Goal: Task Accomplishment & Management: Use online tool/utility

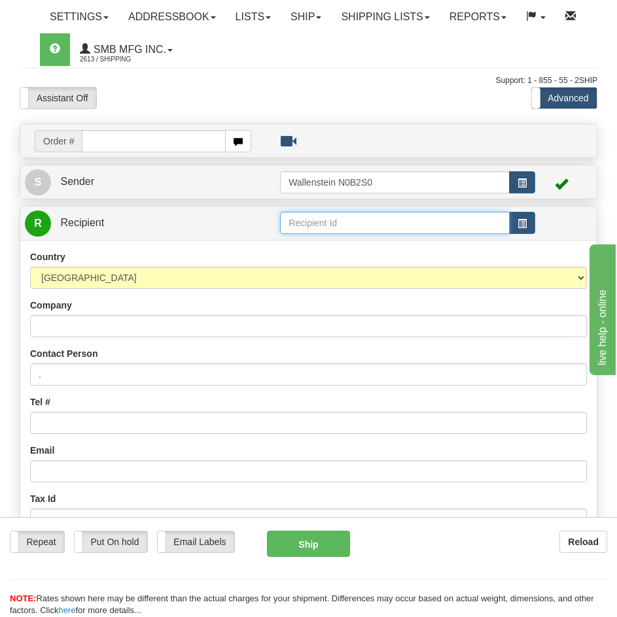
click at [402, 220] on input "text" at bounding box center [395, 223] width 230 height 22
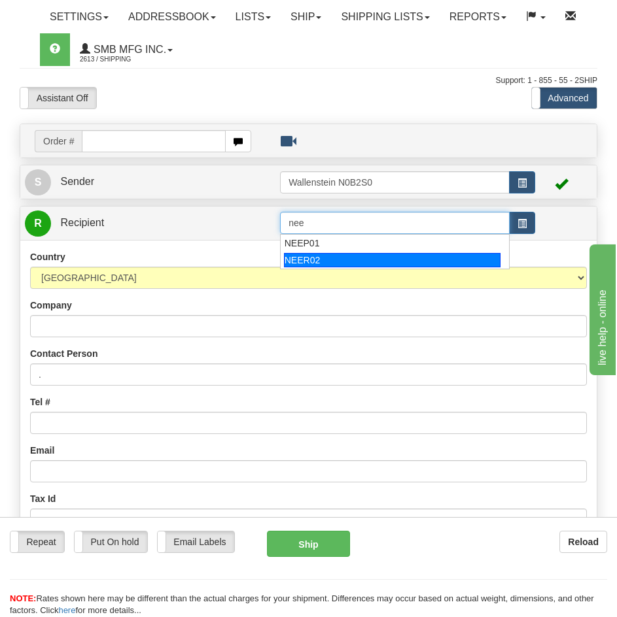
click at [422, 256] on div "NEER02" at bounding box center [392, 260] width 217 height 14
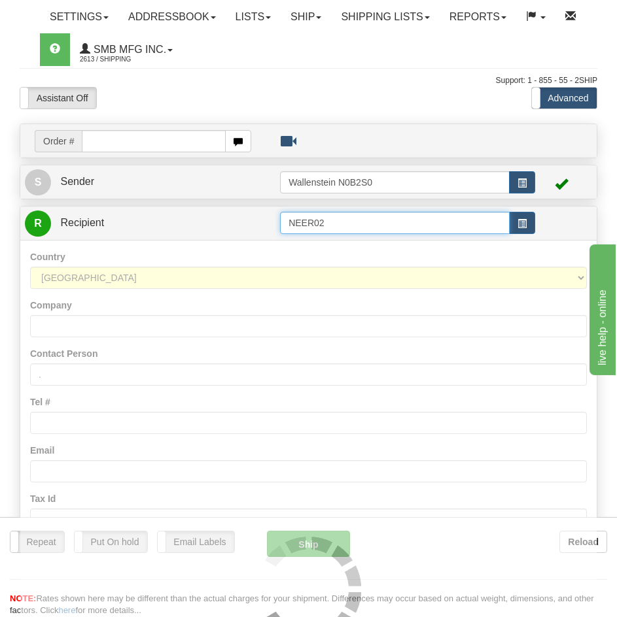
type input "NEER02"
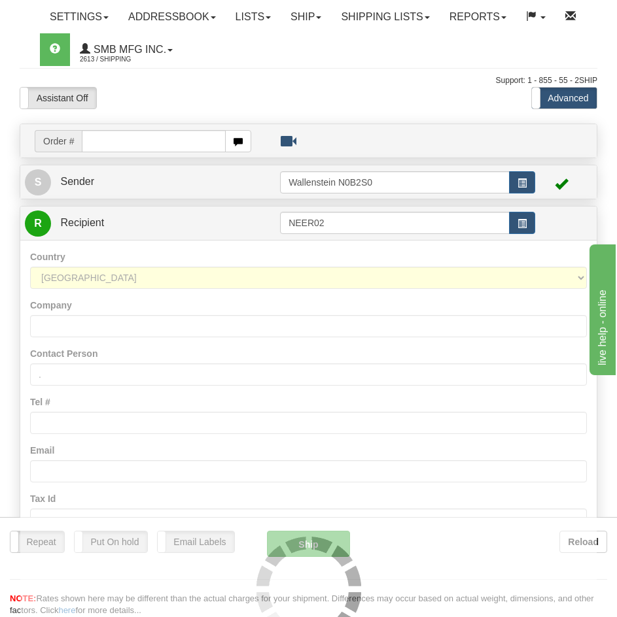
scroll to position [903, 0]
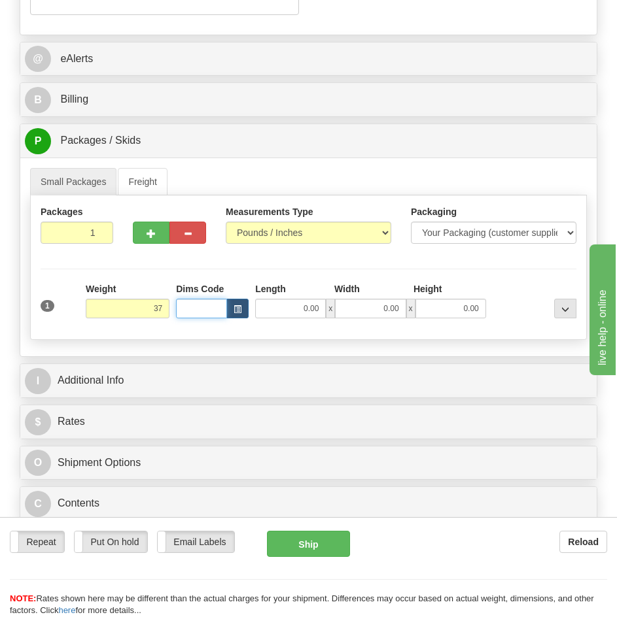
type input "37.00"
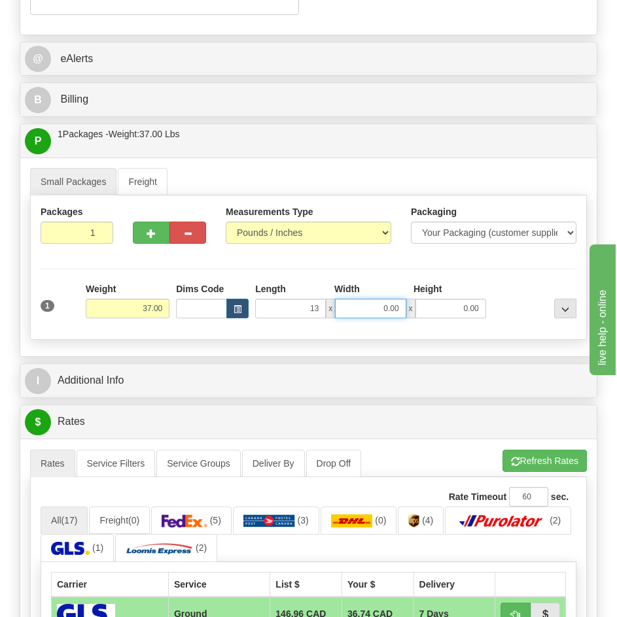
type input "13.00"
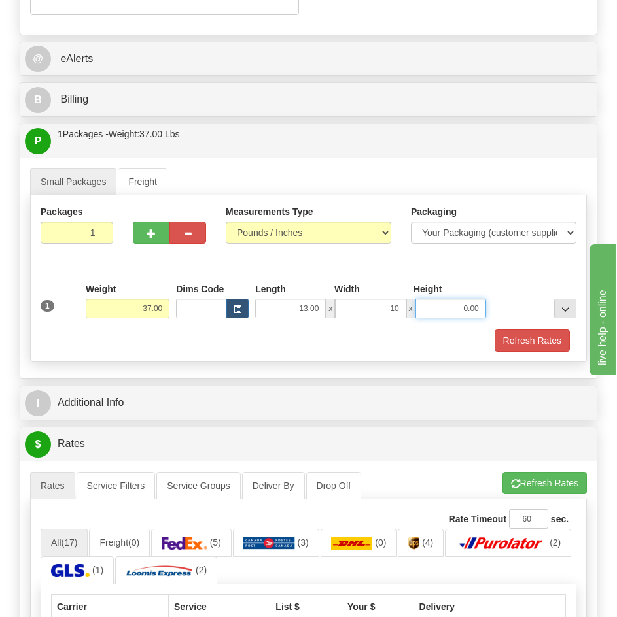
type input "10.00"
type input "9.00"
click at [542, 269] on hr at bounding box center [309, 269] width 536 height 1
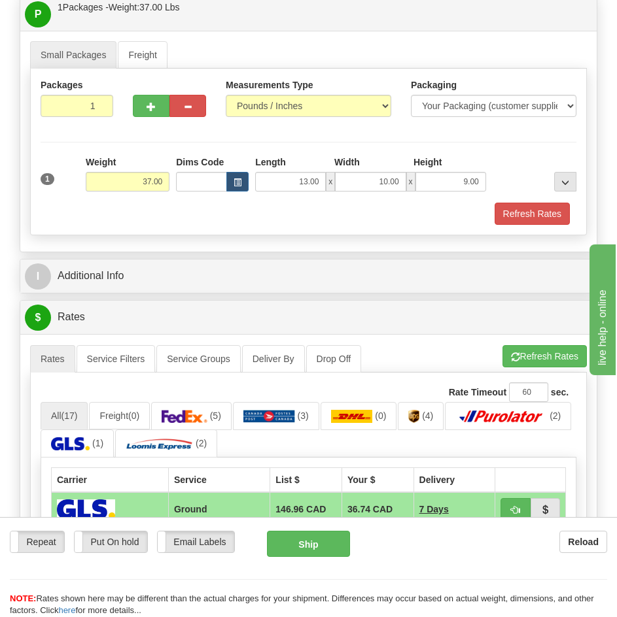
scroll to position [1034, 0]
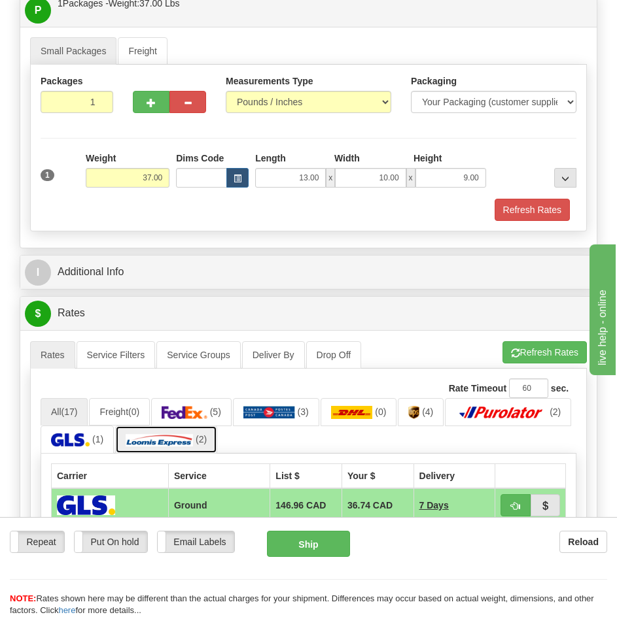
click at [193, 434] on img at bounding box center [159, 440] width 67 height 13
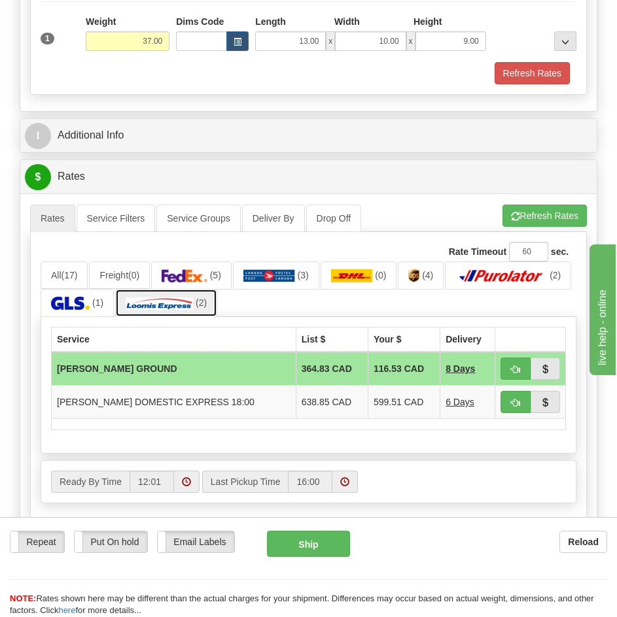
scroll to position [1230, 0]
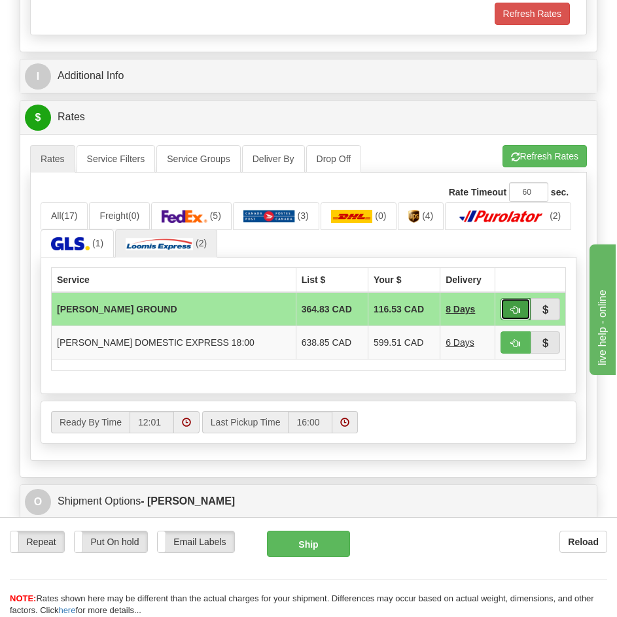
click at [517, 314] on span "button" at bounding box center [515, 310] width 9 height 9
type input "DD"
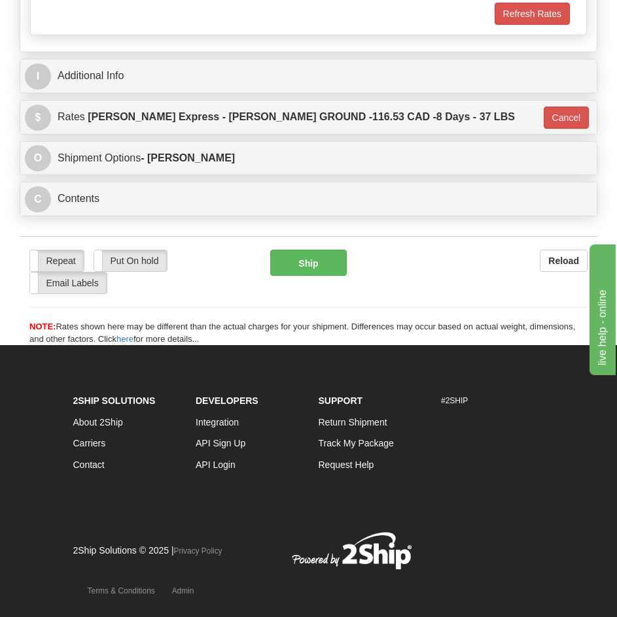
scroll to position [1227, 0]
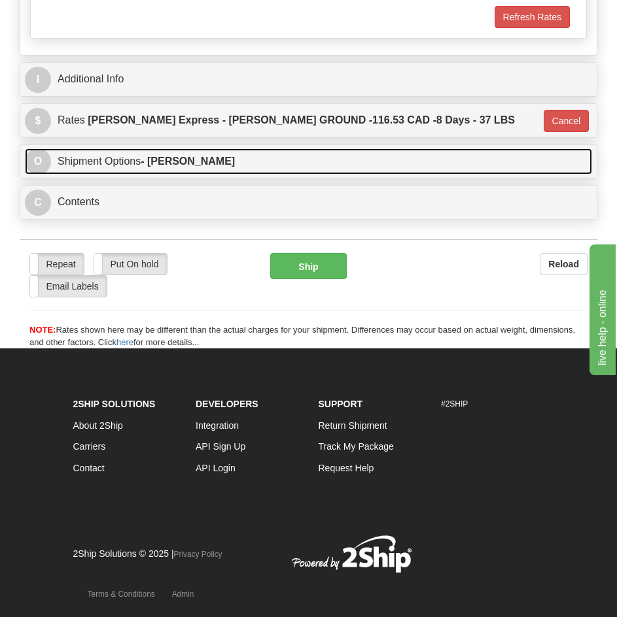
click at [179, 160] on strong "- [PERSON_NAME]" at bounding box center [188, 161] width 94 height 11
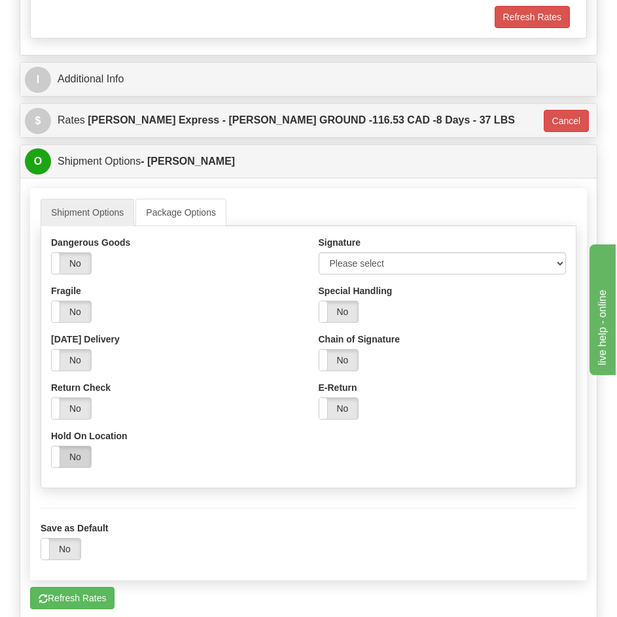
click at [79, 459] on label "No" at bounding box center [71, 457] width 39 height 21
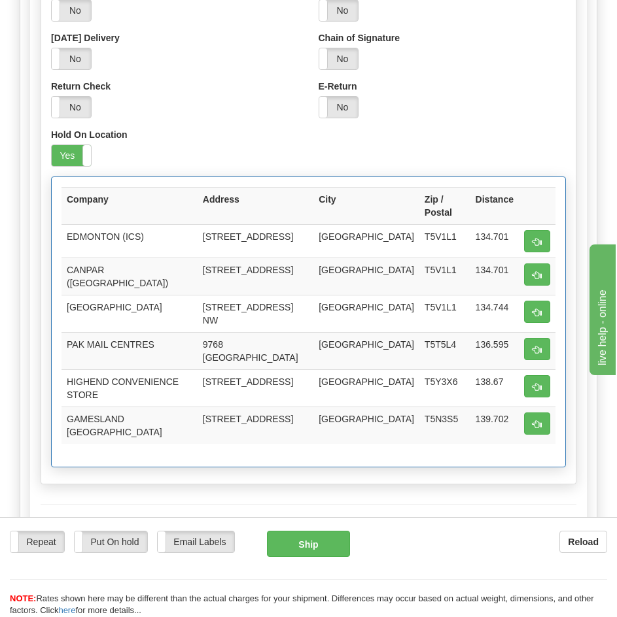
scroll to position [1554, 0]
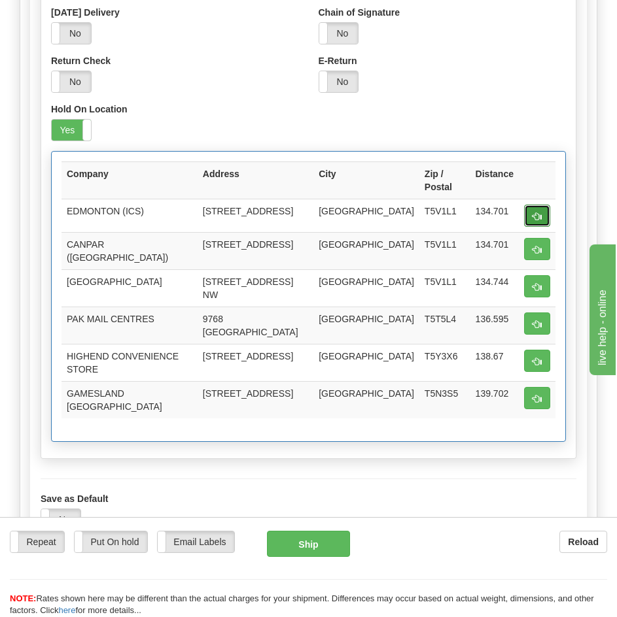
click at [536, 213] on span "button" at bounding box center [536, 217] width 9 height 9
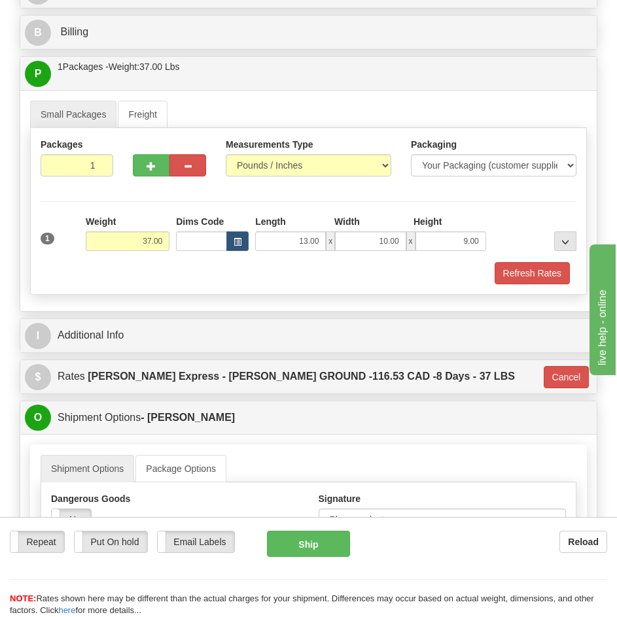
scroll to position [965, 0]
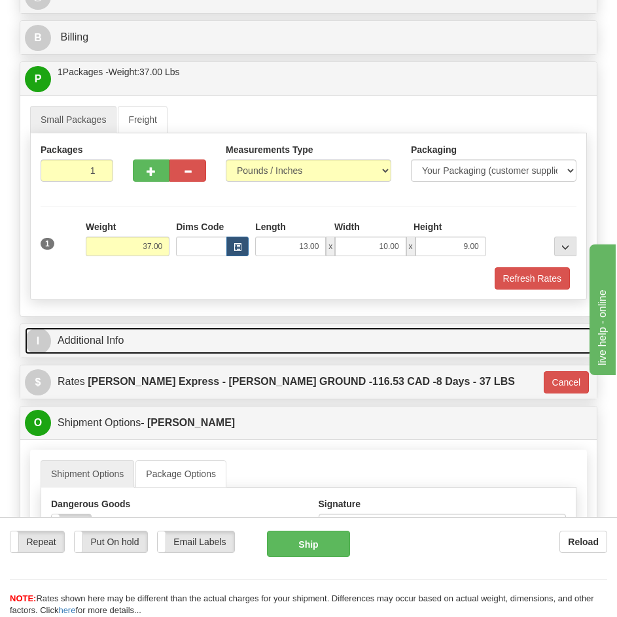
click at [135, 341] on link "I Additional Info" at bounding box center [308, 341] width 567 height 27
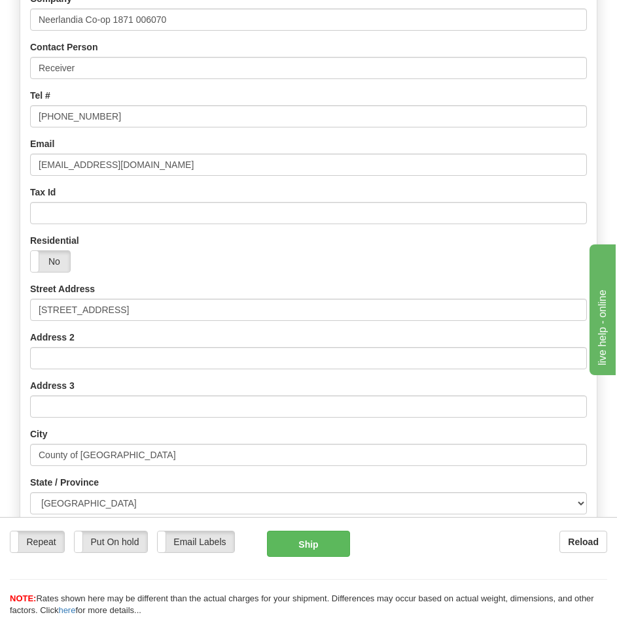
scroll to position [311, 0]
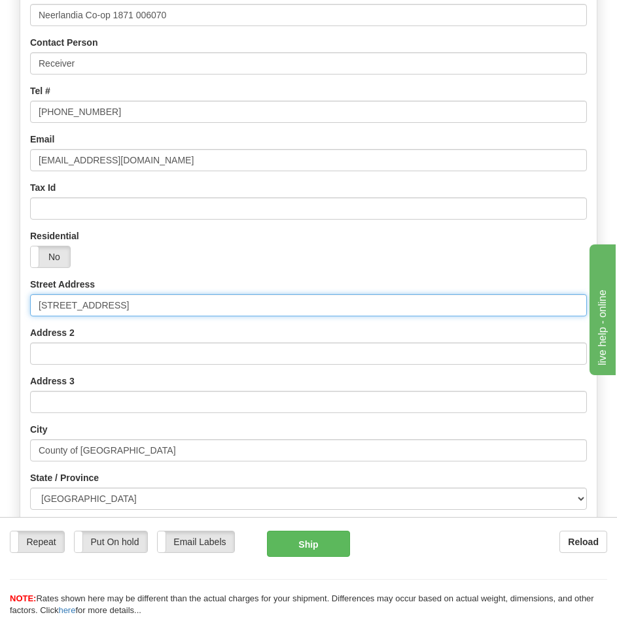
drag, startPoint x: 198, startPoint y: 302, endPoint x: -178, endPoint y: 318, distance: 375.8
paste input "[PERSON_NAME] Express 16750 129 Northwest"
type input "[PERSON_NAME] Express 16750 129 Northwest"
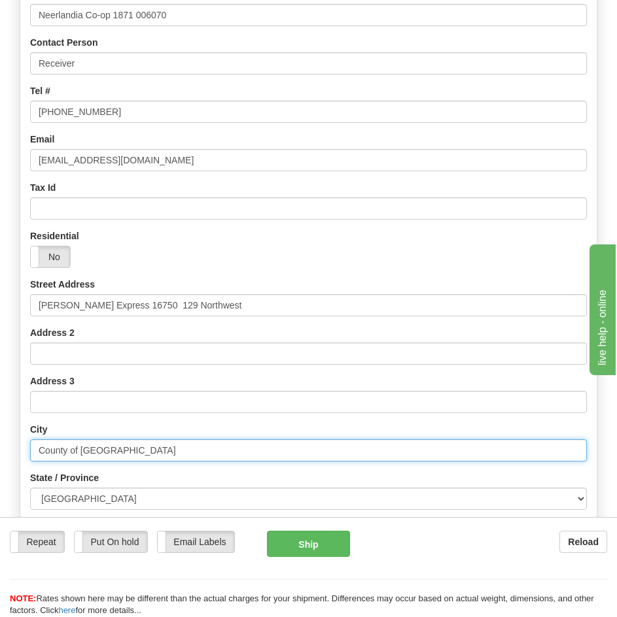
drag, startPoint x: 127, startPoint y: 448, endPoint x: -246, endPoint y: 450, distance: 372.8
paste input "[GEOGRAPHIC_DATA]"
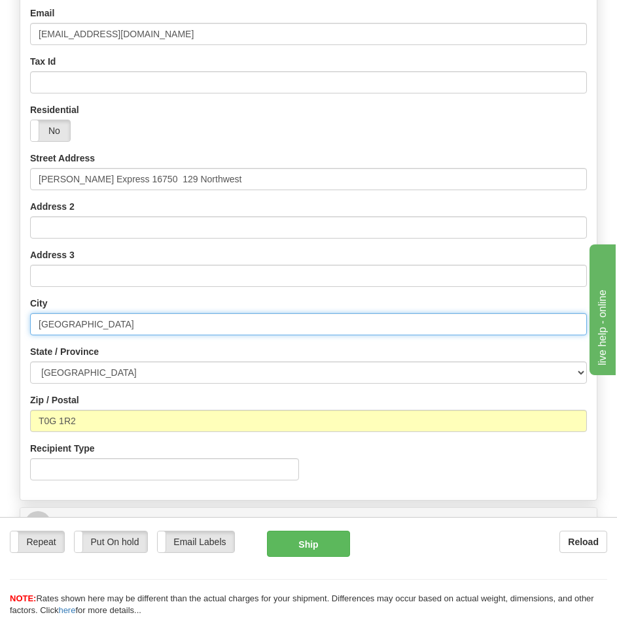
scroll to position [442, 0]
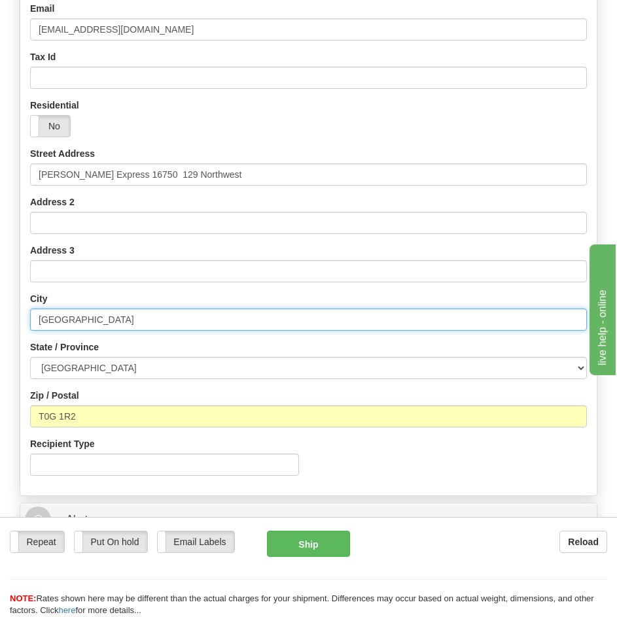
type input "[GEOGRAPHIC_DATA]"
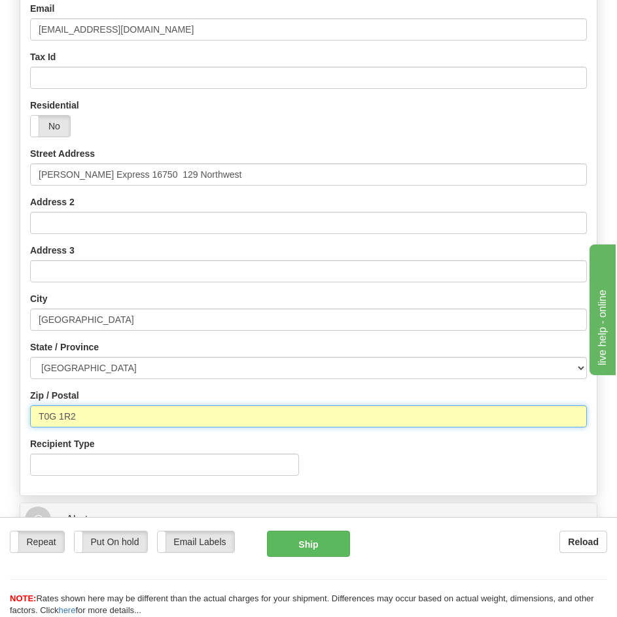
drag, startPoint x: 90, startPoint y: 421, endPoint x: -96, endPoint y: 424, distance: 186.4
paste input "5V 1L1"
type input "T5V 1L1"
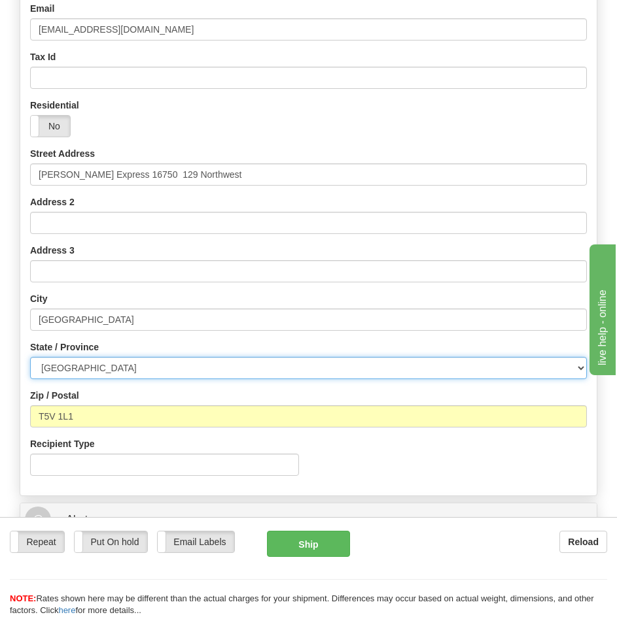
click at [181, 357] on select "[GEOGRAPHIC_DATA] [GEOGRAPHIC_DATA] [GEOGRAPHIC_DATA] [GEOGRAPHIC_DATA] [GEOGRA…" at bounding box center [308, 368] width 557 height 22
type input "DD"
click at [165, 373] on select "[GEOGRAPHIC_DATA] [GEOGRAPHIC_DATA] [GEOGRAPHIC_DATA] [GEOGRAPHIC_DATA] [GEOGRA…" at bounding box center [308, 368] width 557 height 22
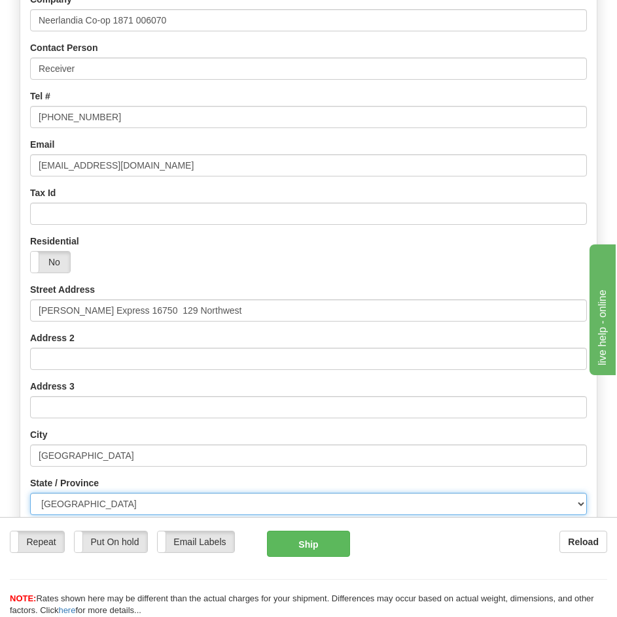
scroll to position [311, 0]
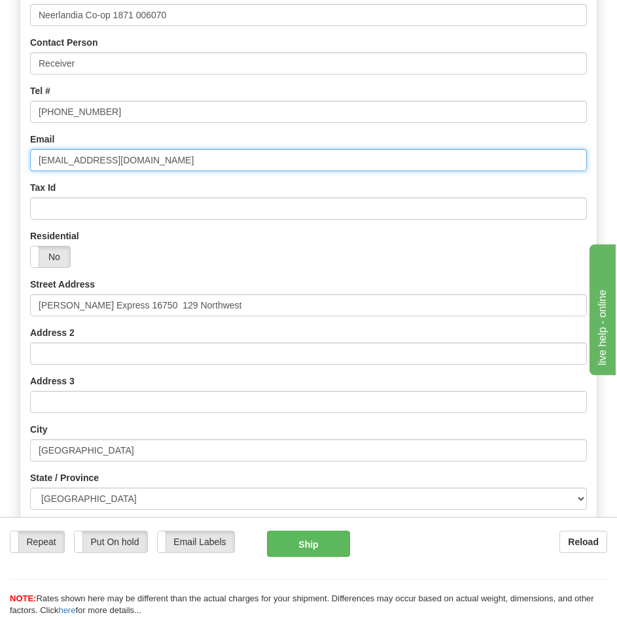
drag, startPoint x: 180, startPoint y: 162, endPoint x: -284, endPoint y: 157, distance: 463.8
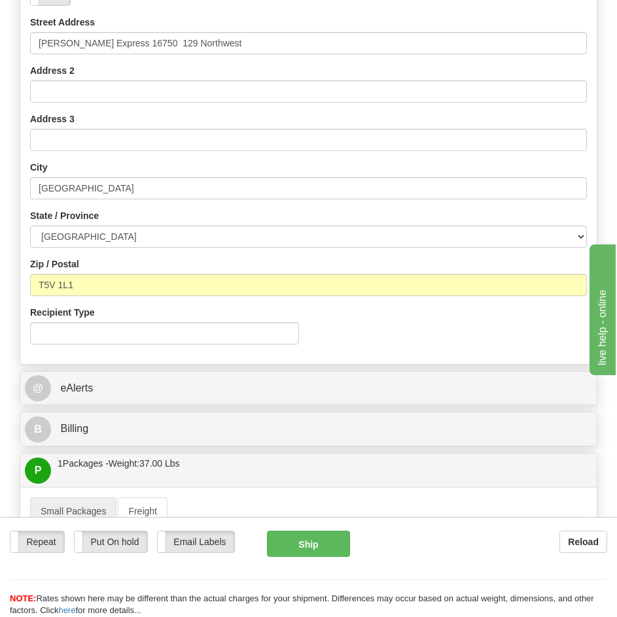
scroll to position [638, 0]
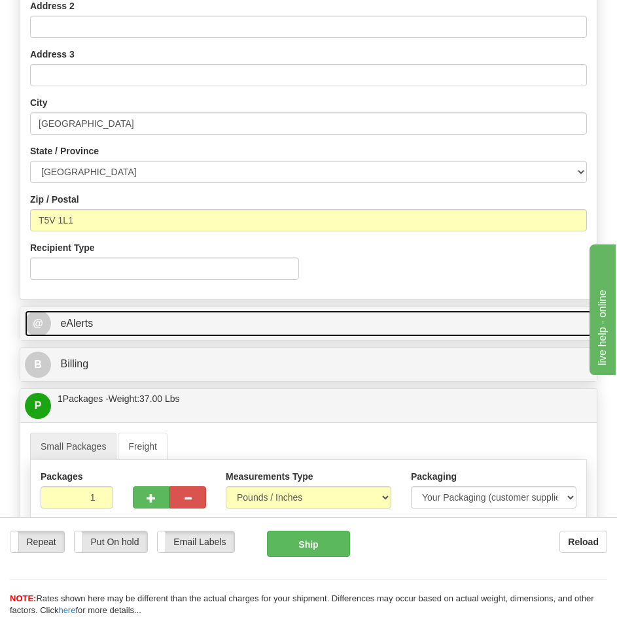
click at [122, 327] on link "@ eAlerts" at bounding box center [308, 324] width 567 height 27
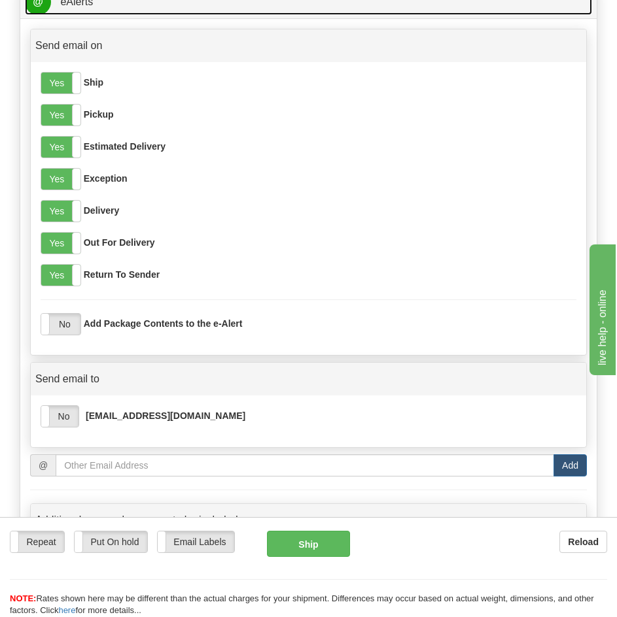
scroll to position [965, 0]
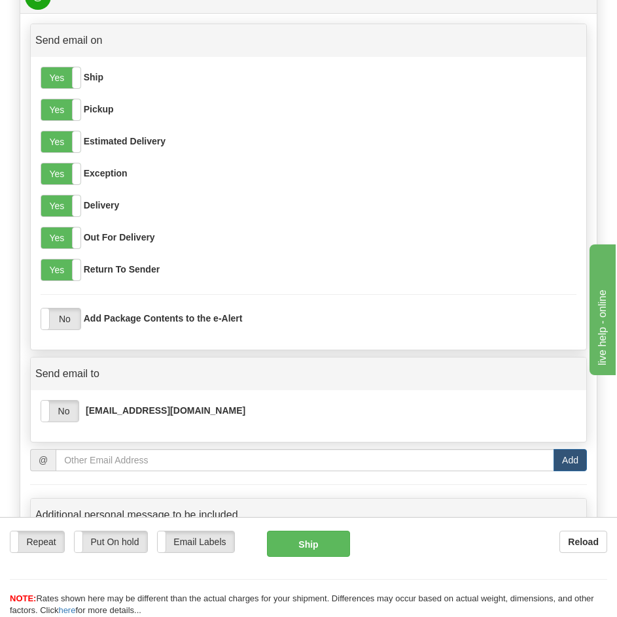
click at [179, 402] on div "Yes No [EMAIL_ADDRESS][DOMAIN_NAME]" at bounding box center [309, 411] width 536 height 22
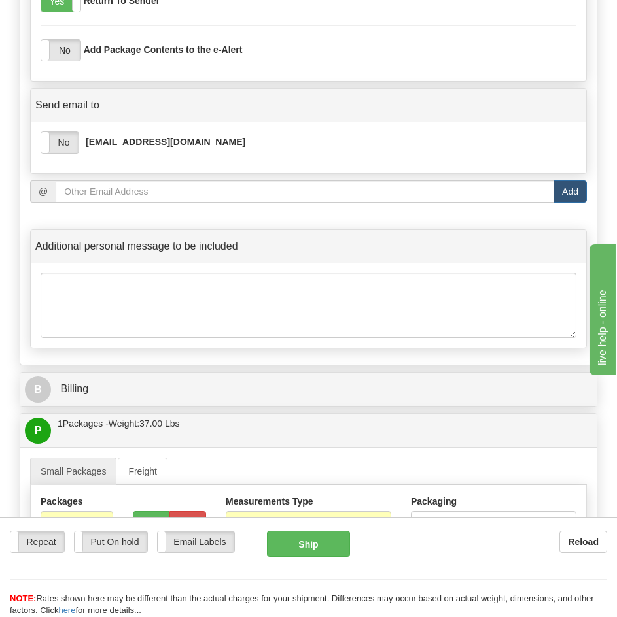
scroll to position [1292, 0]
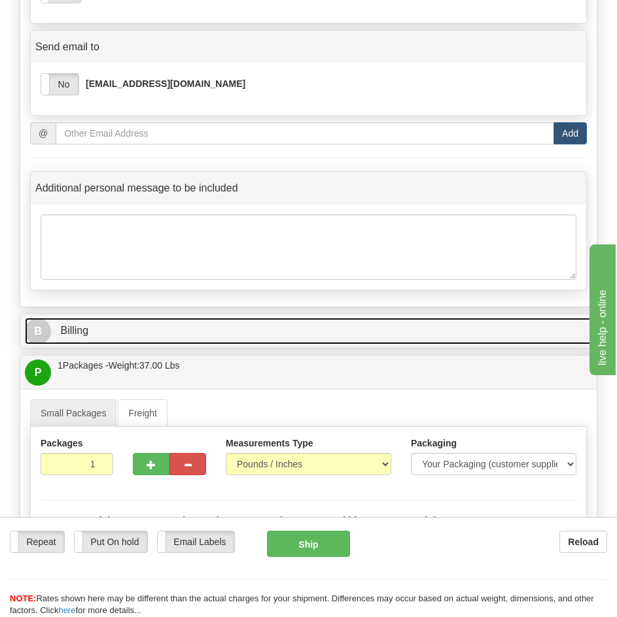
click at [144, 330] on link "B Billing" at bounding box center [308, 331] width 567 height 27
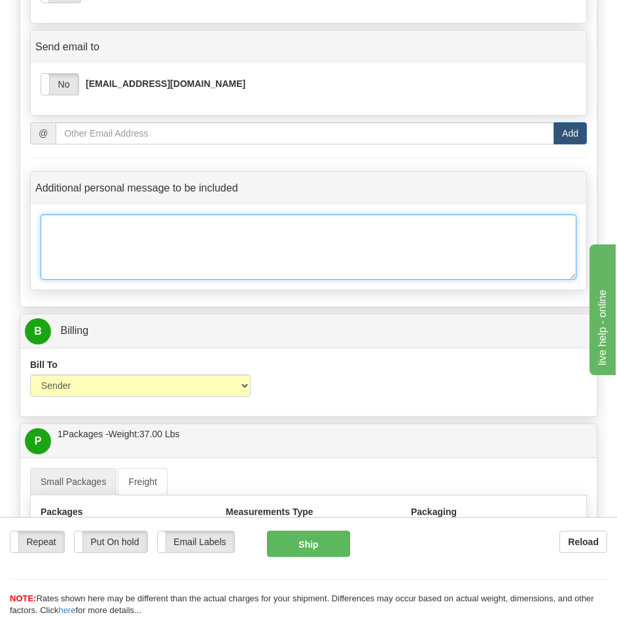
click at [169, 273] on textarea at bounding box center [309, 247] width 536 height 65
click at [114, 225] on textarea "Hold for Pickup" Neerlandia Co-op" at bounding box center [309, 247] width 536 height 65
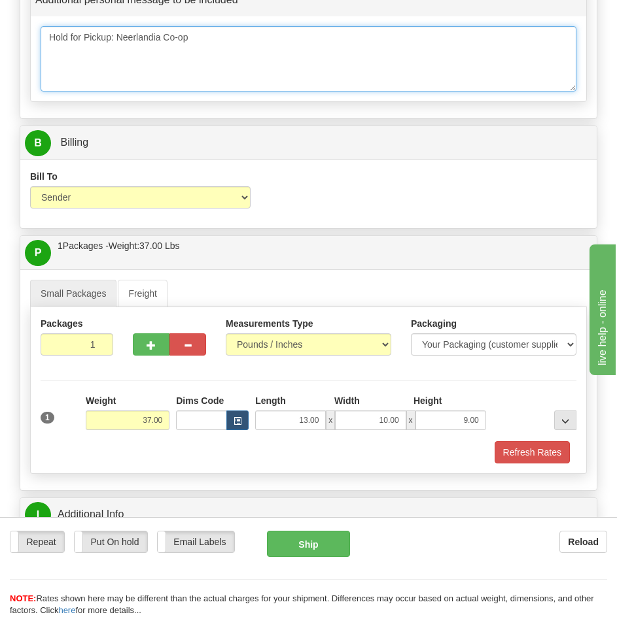
scroll to position [1489, 0]
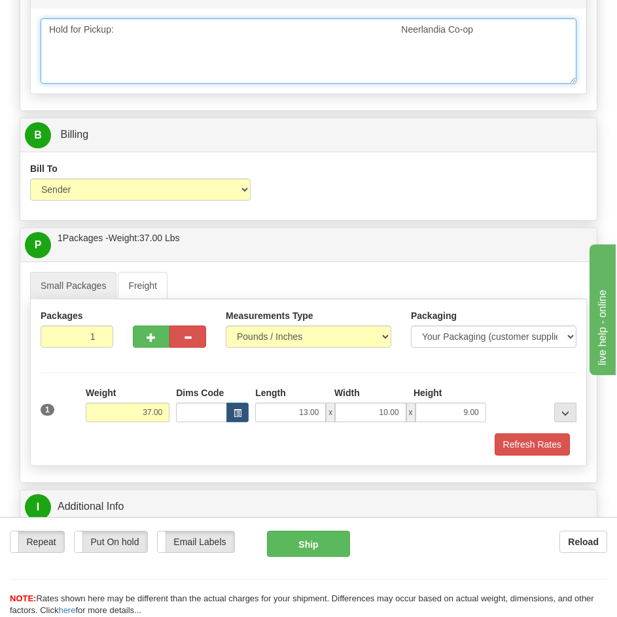
click at [114, 29] on textarea "Hold for Pickup: Neerlandia Co-op" at bounding box center [309, 50] width 536 height 65
type textarea "Hold for Pickup: Neerlandia Co-op"
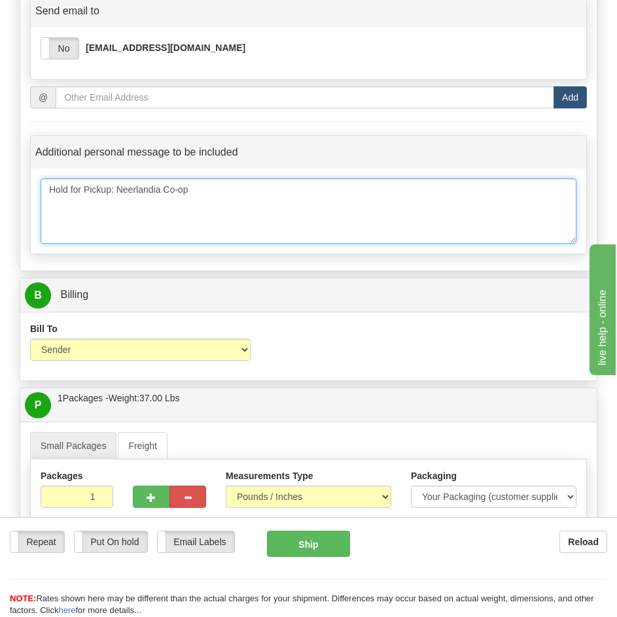
scroll to position [1292, 0]
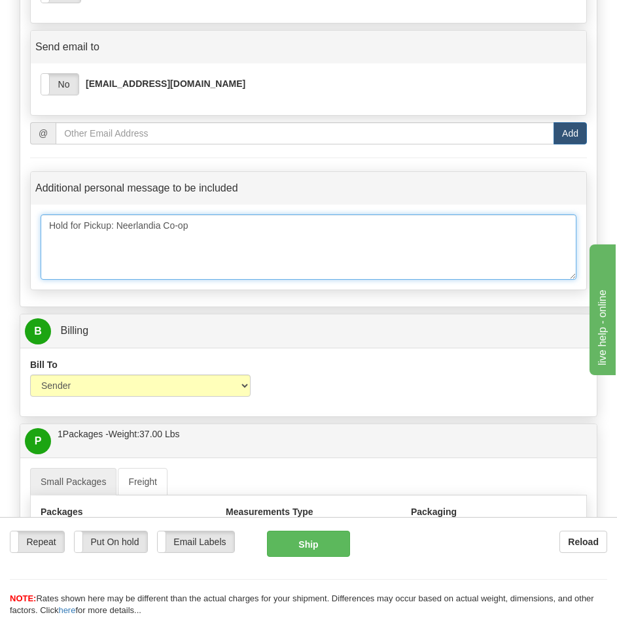
drag, startPoint x: 200, startPoint y: 224, endPoint x: -67, endPoint y: 219, distance: 267.6
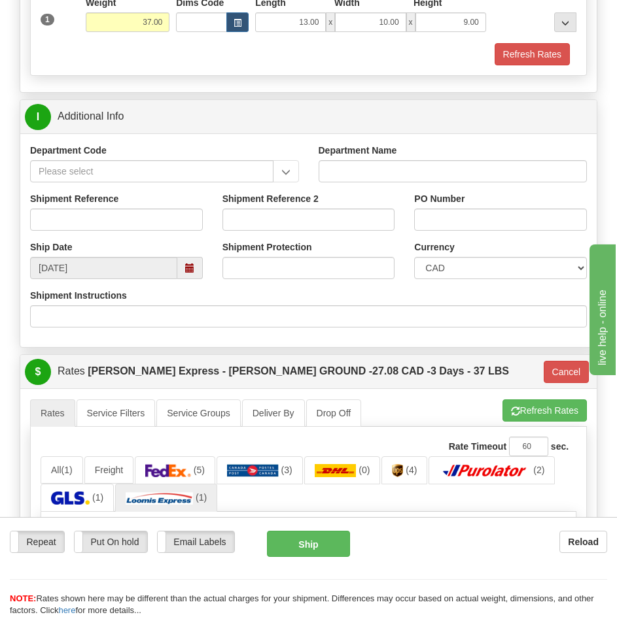
scroll to position [1881, 0]
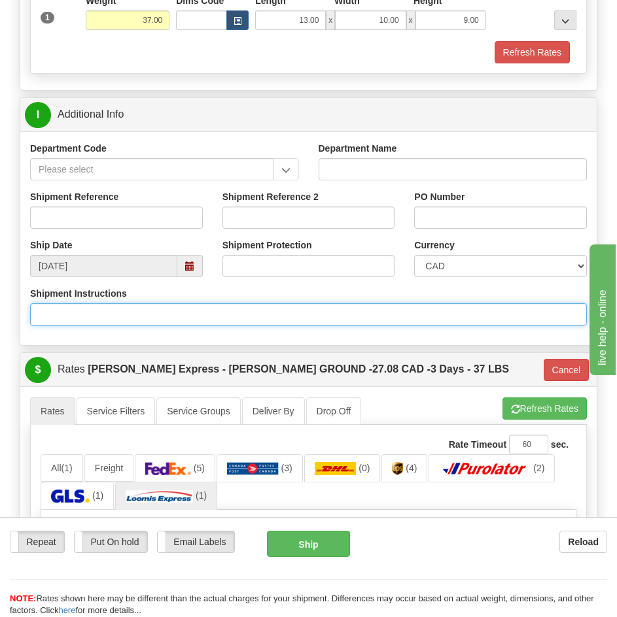
click at [207, 311] on input "Shipment Instructions" at bounding box center [308, 315] width 557 height 22
paste input "Hold for Pickup: Neerlandia Co-op"
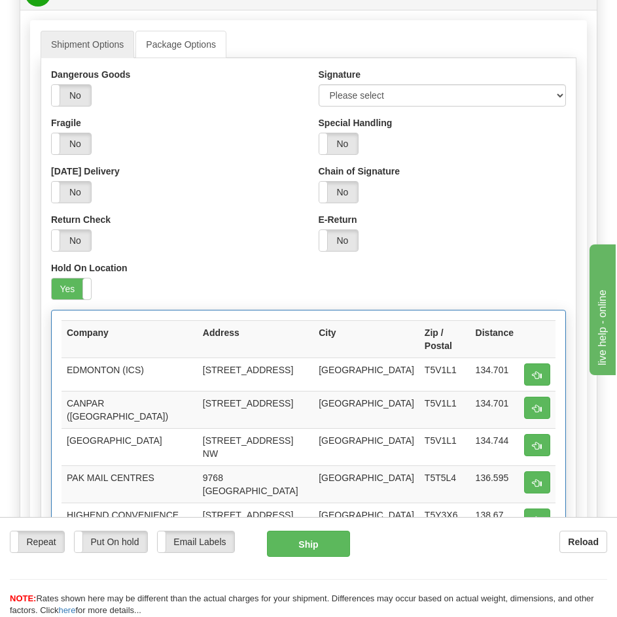
scroll to position [2666, 0]
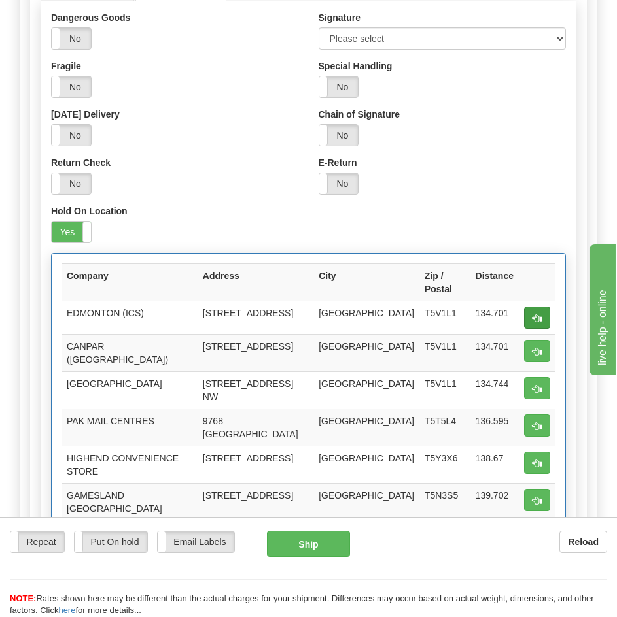
type input "Hold for Pickup: Neerlandia Co-op"
click at [528, 308] on button "button" at bounding box center [537, 318] width 26 height 22
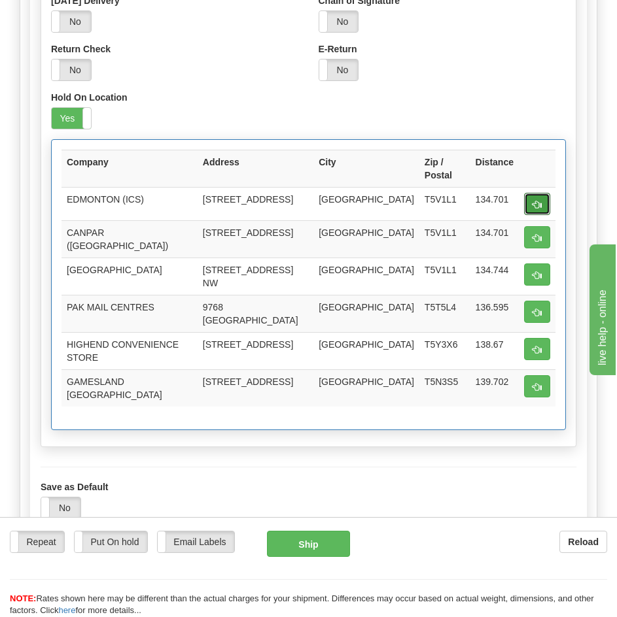
scroll to position [2797, 0]
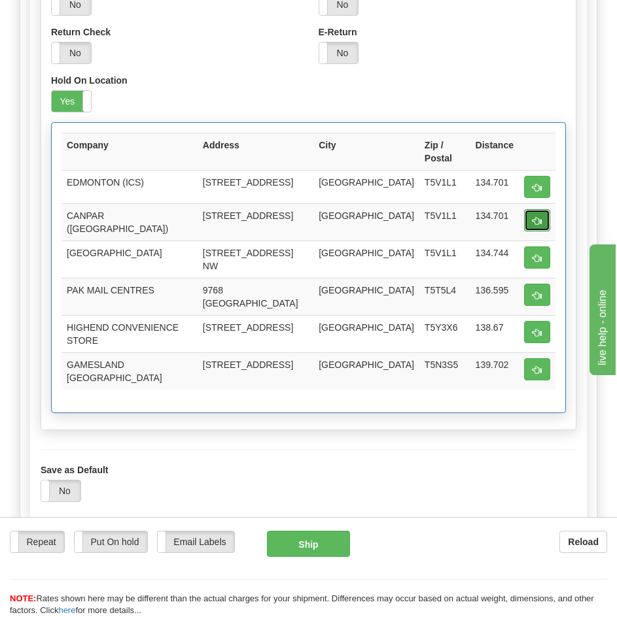
click at [542, 209] on button "button" at bounding box center [537, 220] width 26 height 22
click at [530, 178] on button "button" at bounding box center [537, 187] width 26 height 22
click at [532, 329] on span "button" at bounding box center [536, 333] width 9 height 9
click at [537, 292] on span "button" at bounding box center [536, 296] width 9 height 9
click at [536, 254] on span "button" at bounding box center [536, 258] width 9 height 9
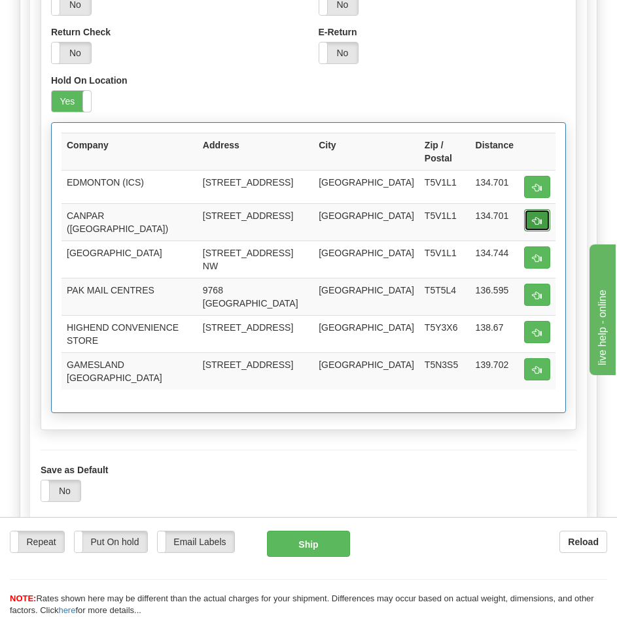
click at [539, 215] on button "button" at bounding box center [537, 220] width 26 height 22
click at [539, 181] on button "button" at bounding box center [537, 187] width 26 height 22
click at [147, 170] on td "EDMONTON (ICS)" at bounding box center [129, 186] width 136 height 33
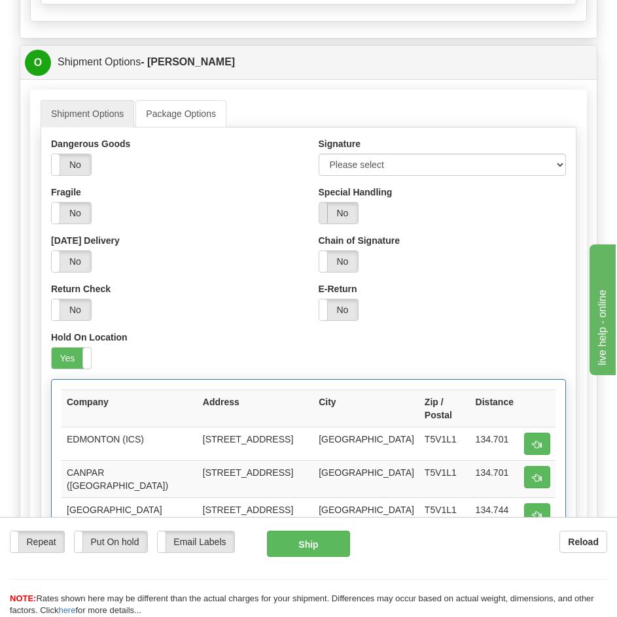
scroll to position [2535, 0]
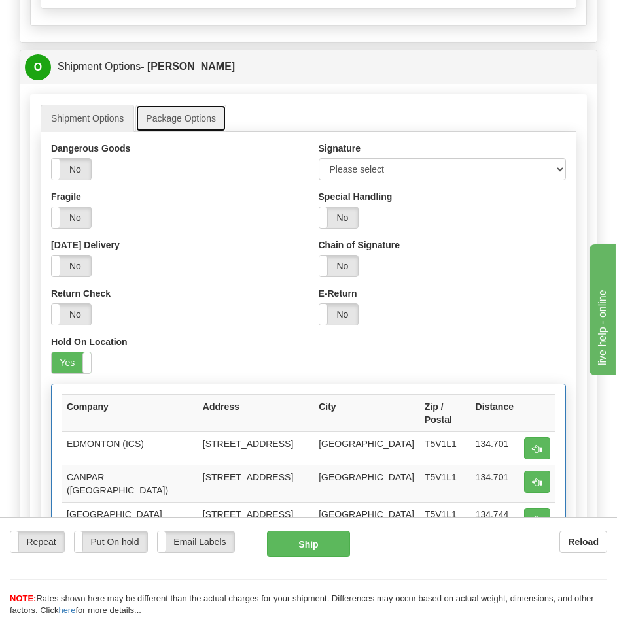
click at [171, 128] on link "Package Options" at bounding box center [180, 118] width 91 height 27
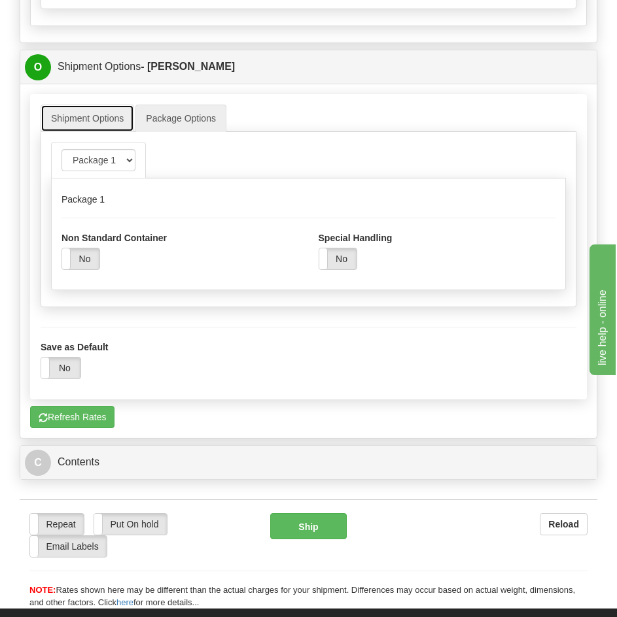
click at [92, 126] on link "Shipment Options" at bounding box center [88, 118] width 94 height 27
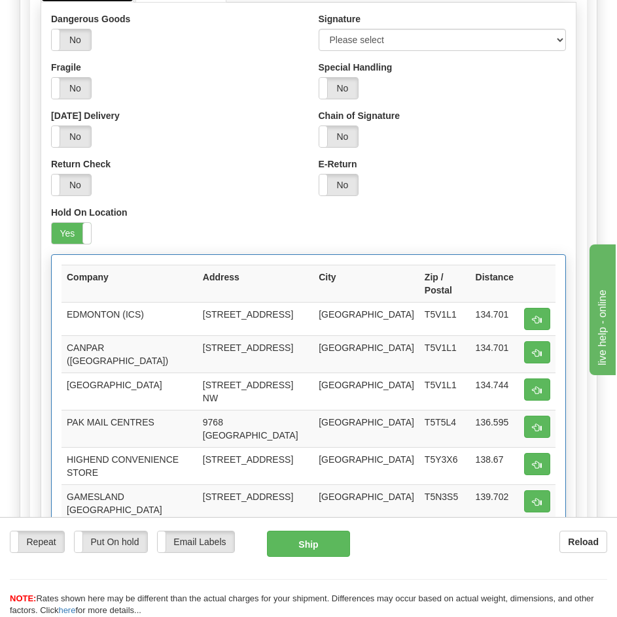
scroll to position [2666, 0]
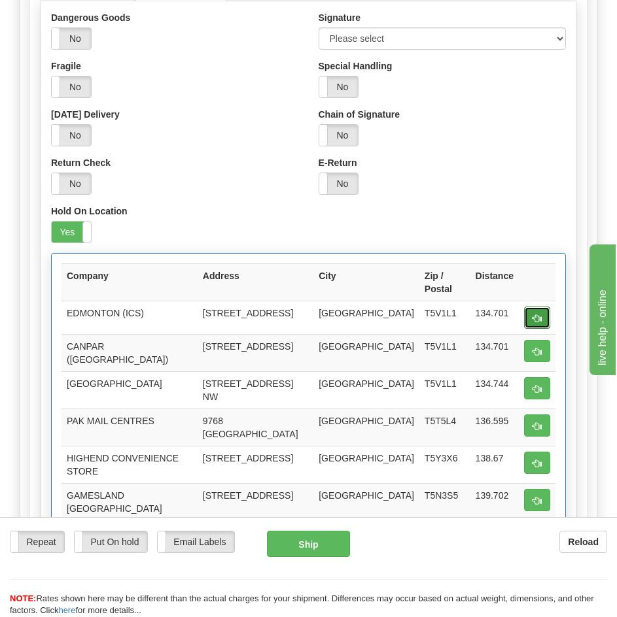
click at [525, 307] on button "button" at bounding box center [537, 318] width 26 height 22
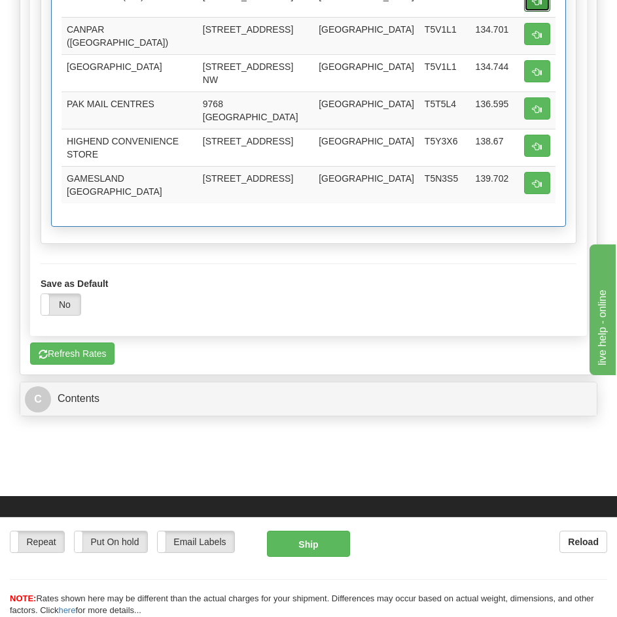
scroll to position [3059, 0]
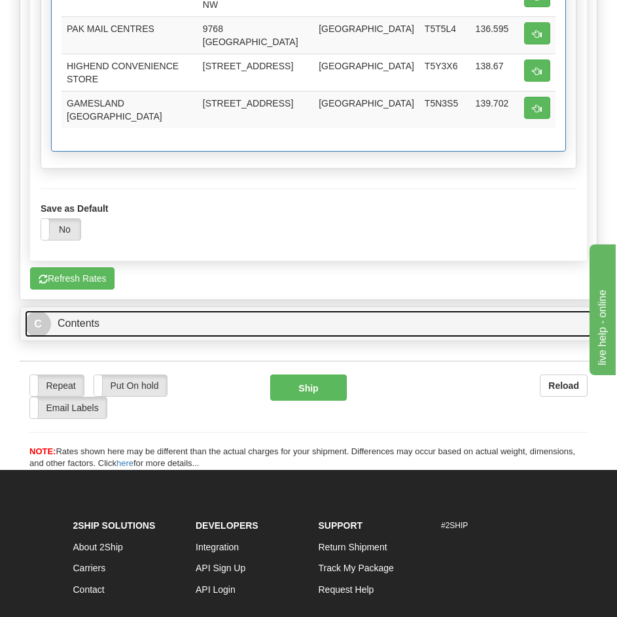
click at [264, 311] on link "C Contents" at bounding box center [308, 324] width 567 height 27
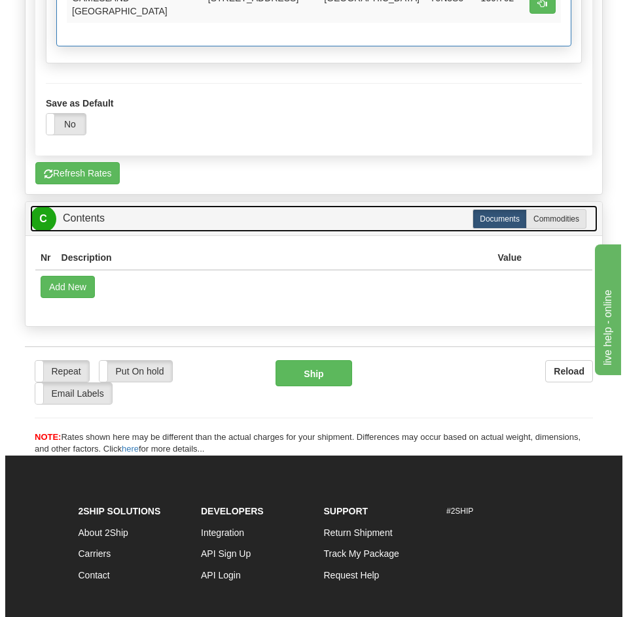
scroll to position [3189, 0]
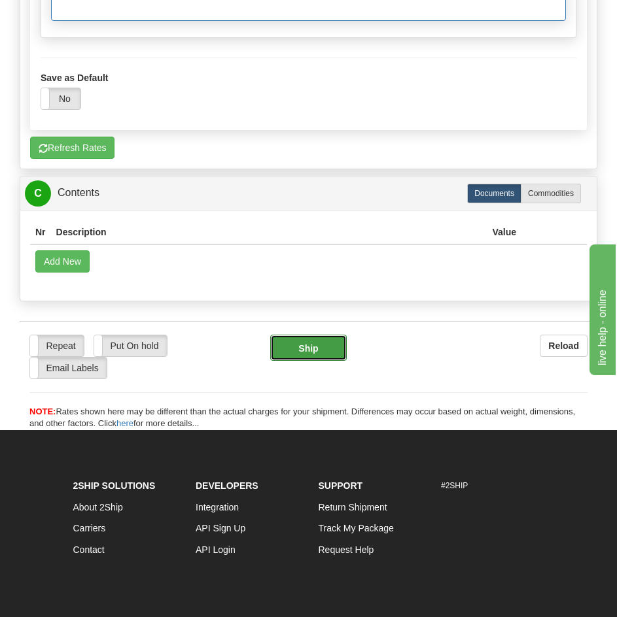
click at [309, 335] on button "Ship" at bounding box center [308, 348] width 77 height 26
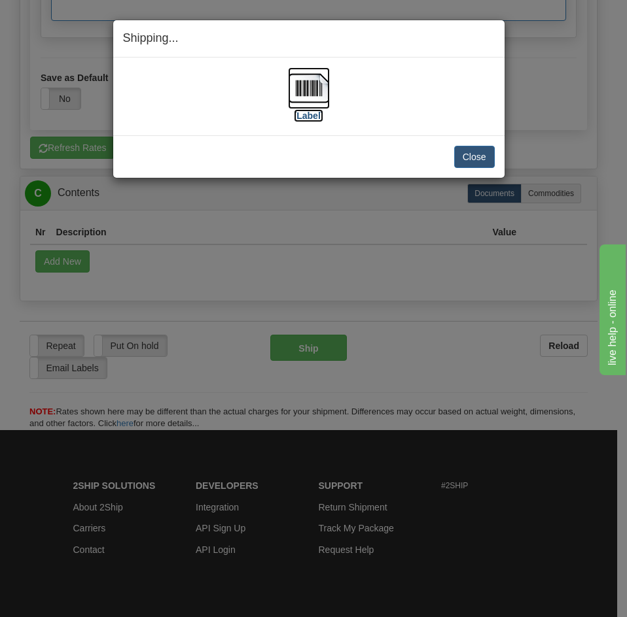
click at [311, 114] on label "[Label]" at bounding box center [309, 115] width 30 height 13
click at [309, 113] on label "[Label]" at bounding box center [309, 115] width 30 height 13
